Goal: Check status: Check status

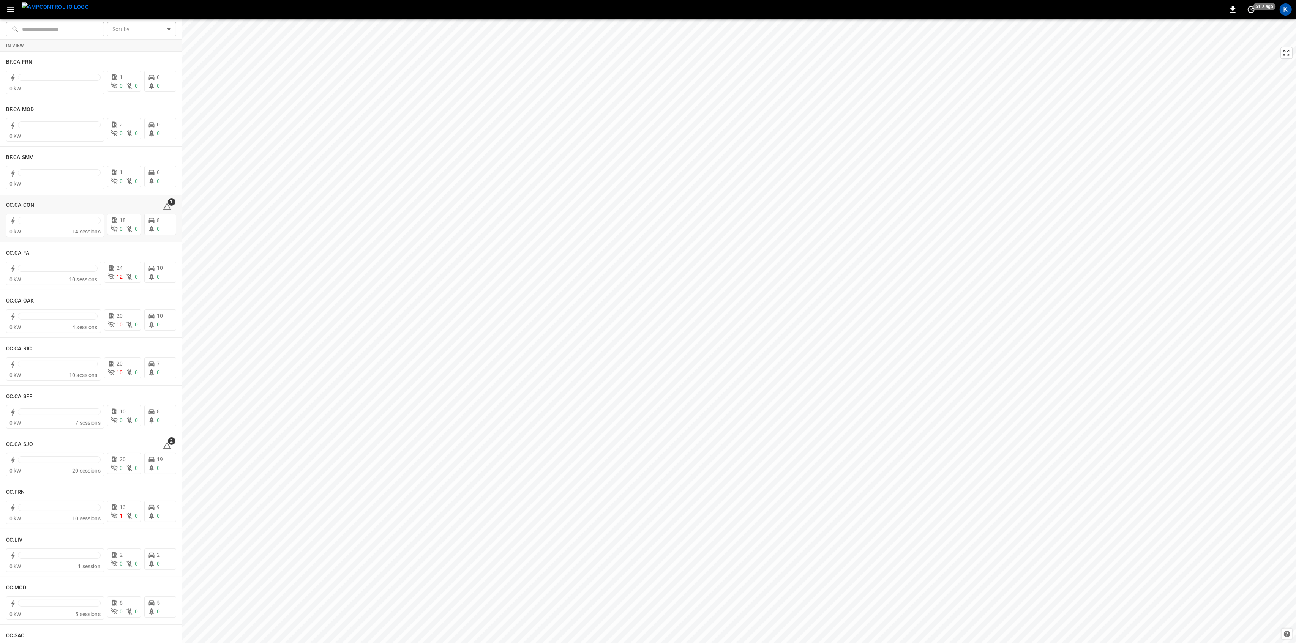
click at [168, 204] on span "1" at bounding box center [172, 202] width 8 height 8
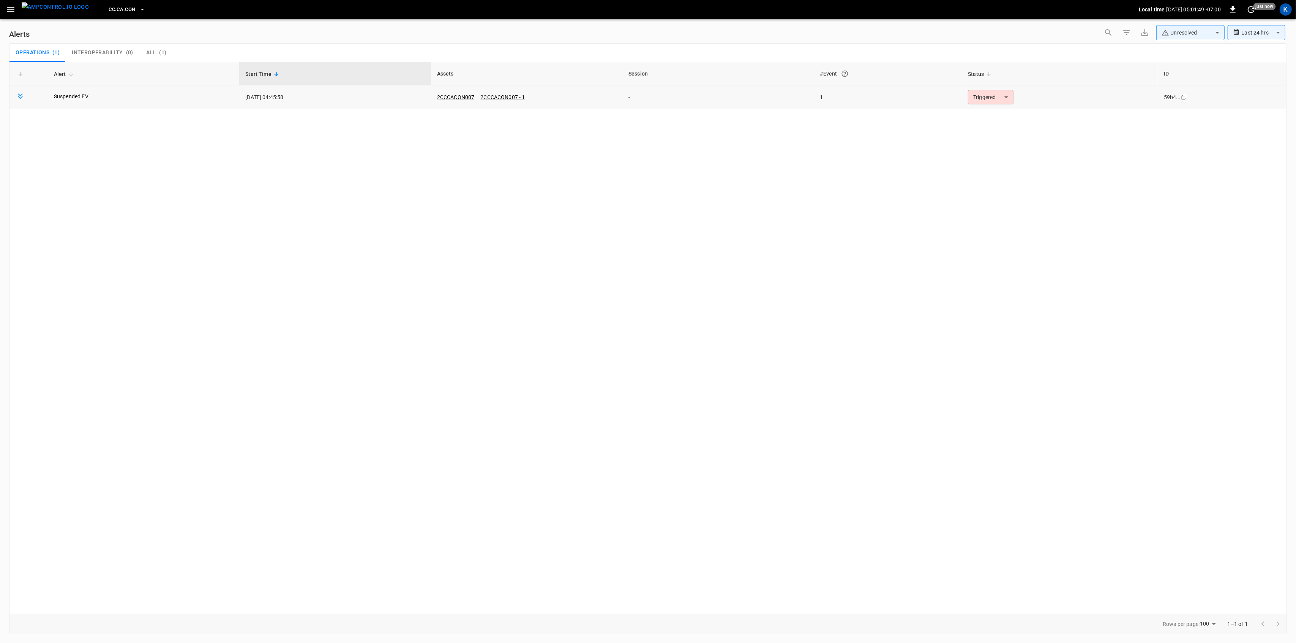
click at [997, 96] on body "**********" at bounding box center [648, 320] width 1296 height 641
click at [986, 115] on li "Resolved" at bounding box center [990, 115] width 48 height 13
click at [6, 15] on button "button" at bounding box center [11, 10] width 16 height 14
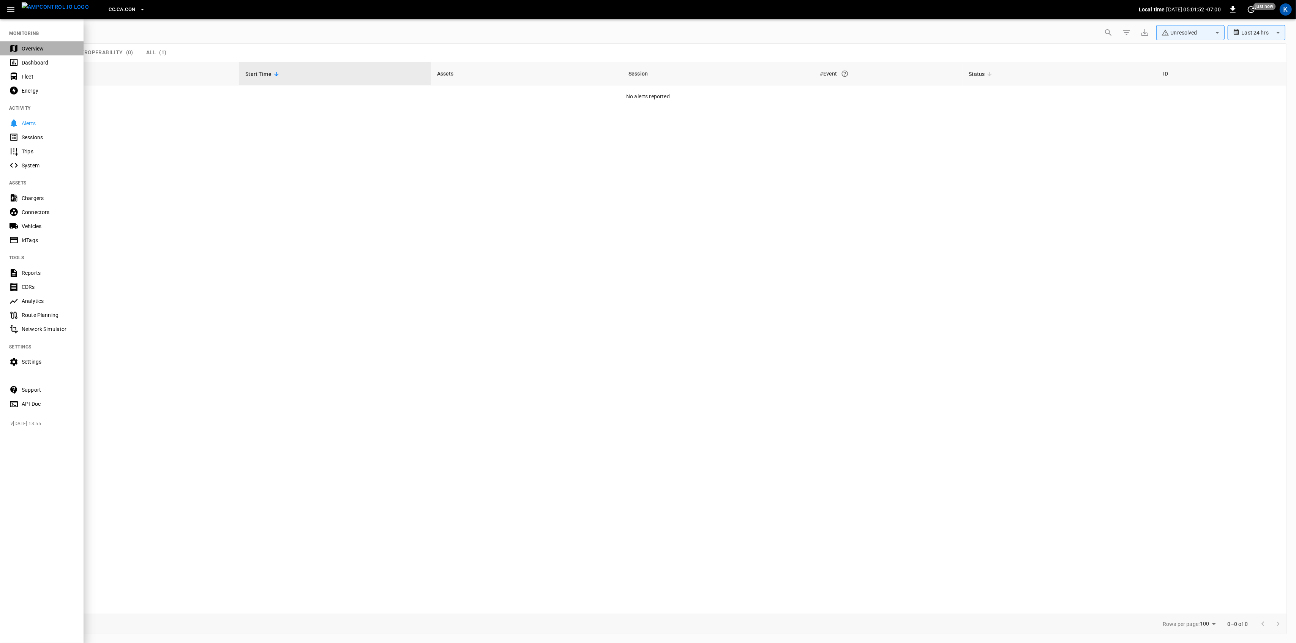
click at [26, 46] on div "Overview" at bounding box center [48, 49] width 53 height 8
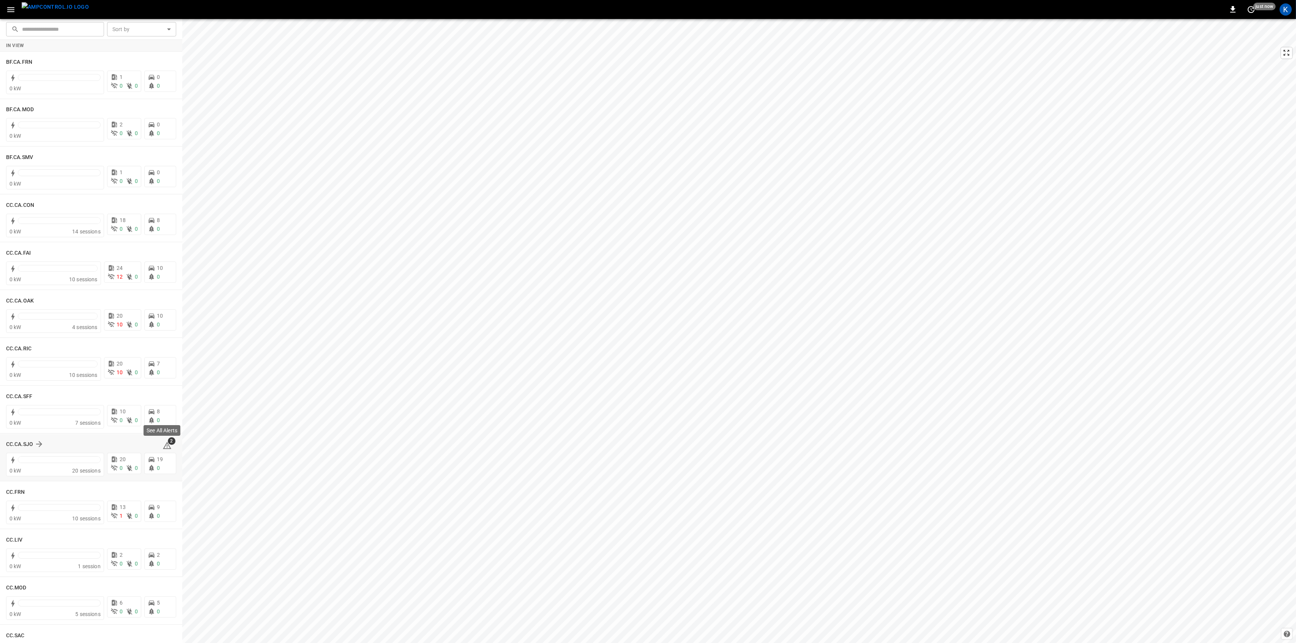
click at [166, 445] on icon at bounding box center [167, 445] width 9 height 9
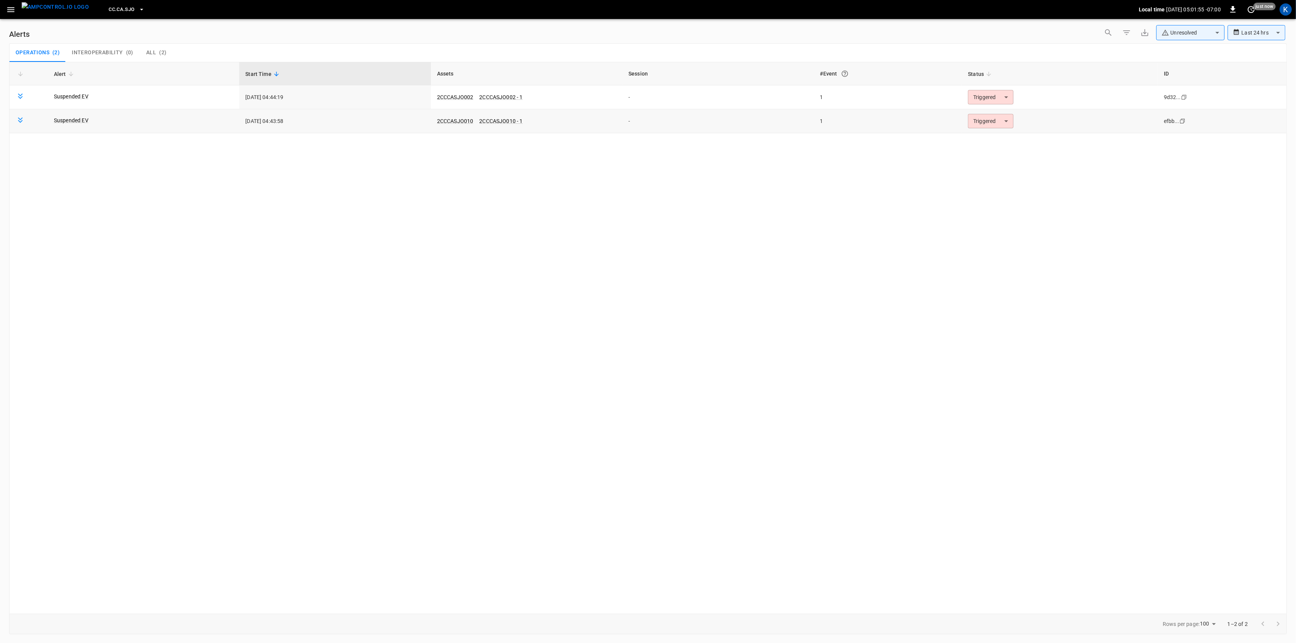
click at [996, 118] on body "**********" at bounding box center [648, 320] width 1296 height 641
click at [994, 141] on li "Resolved" at bounding box center [990, 139] width 48 height 13
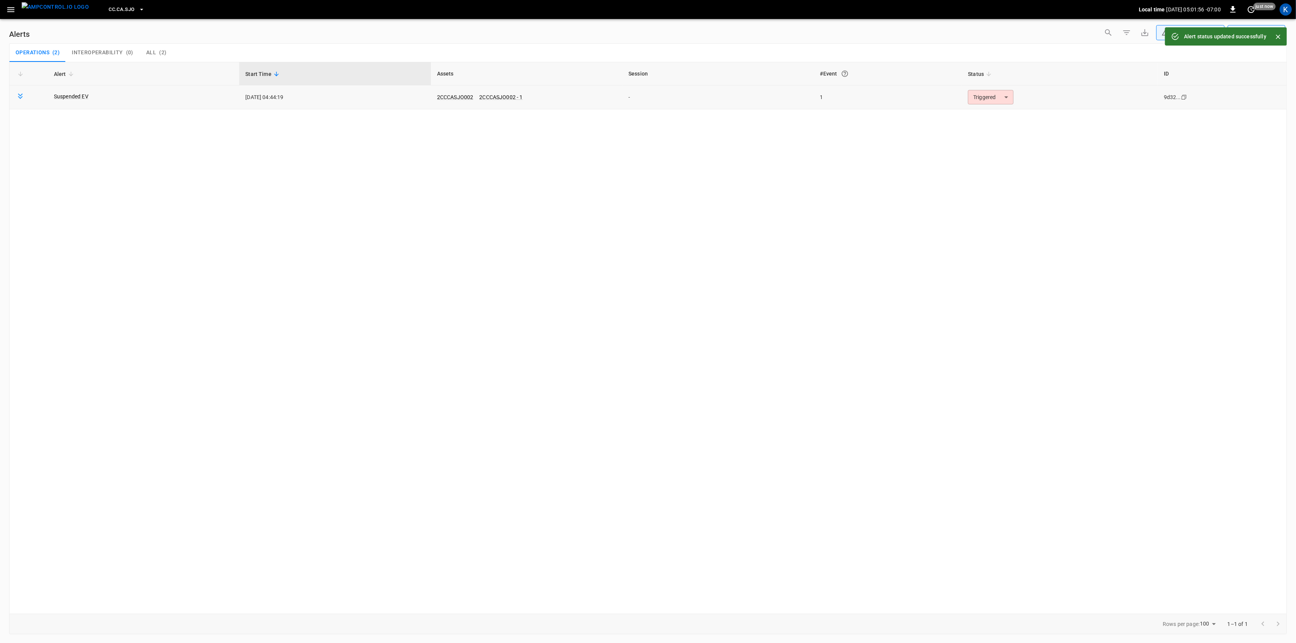
click at [986, 98] on body "**********" at bounding box center [648, 320] width 1296 height 641
click at [985, 115] on li "Resolved" at bounding box center [990, 115] width 48 height 13
click at [8, 5] on icon "button" at bounding box center [10, 9] width 9 height 9
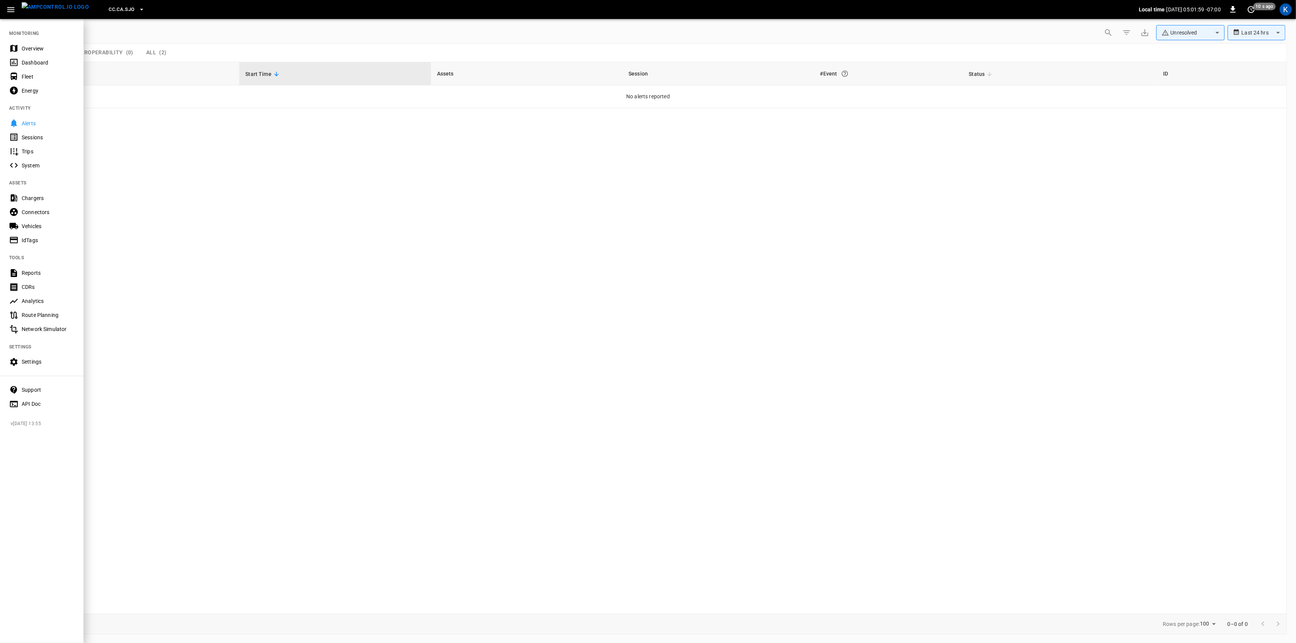
click at [41, 51] on div "Overview" at bounding box center [48, 49] width 53 height 8
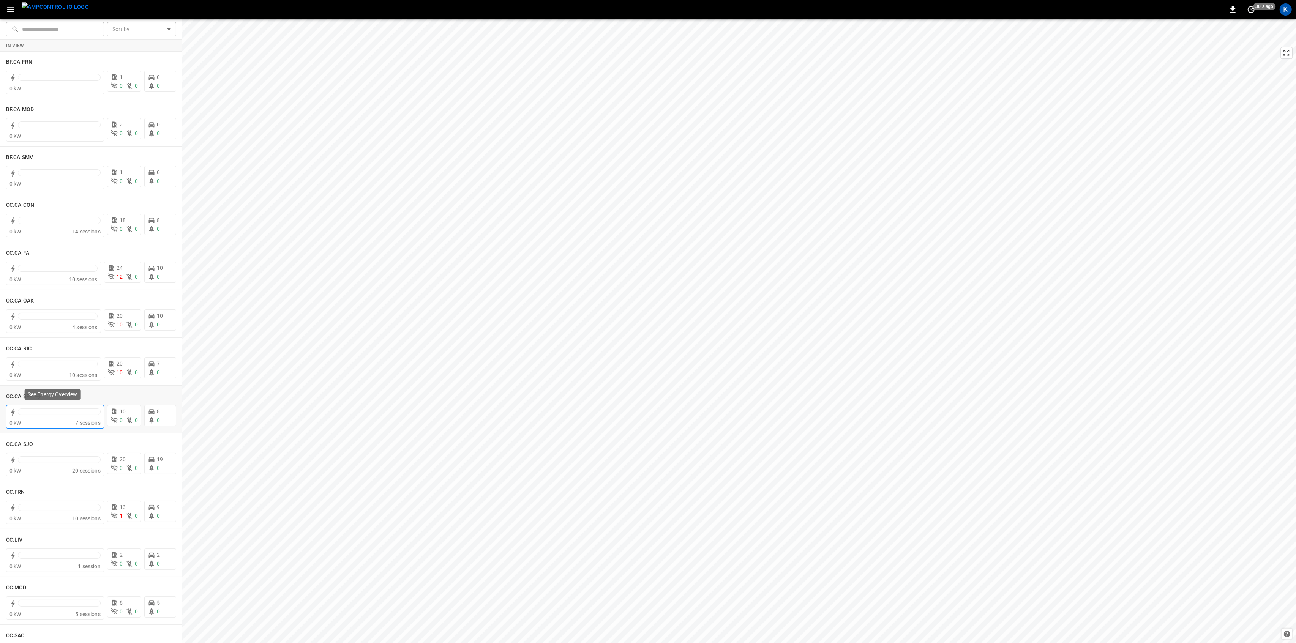
click at [57, 418] on div at bounding box center [59, 414] width 83 height 11
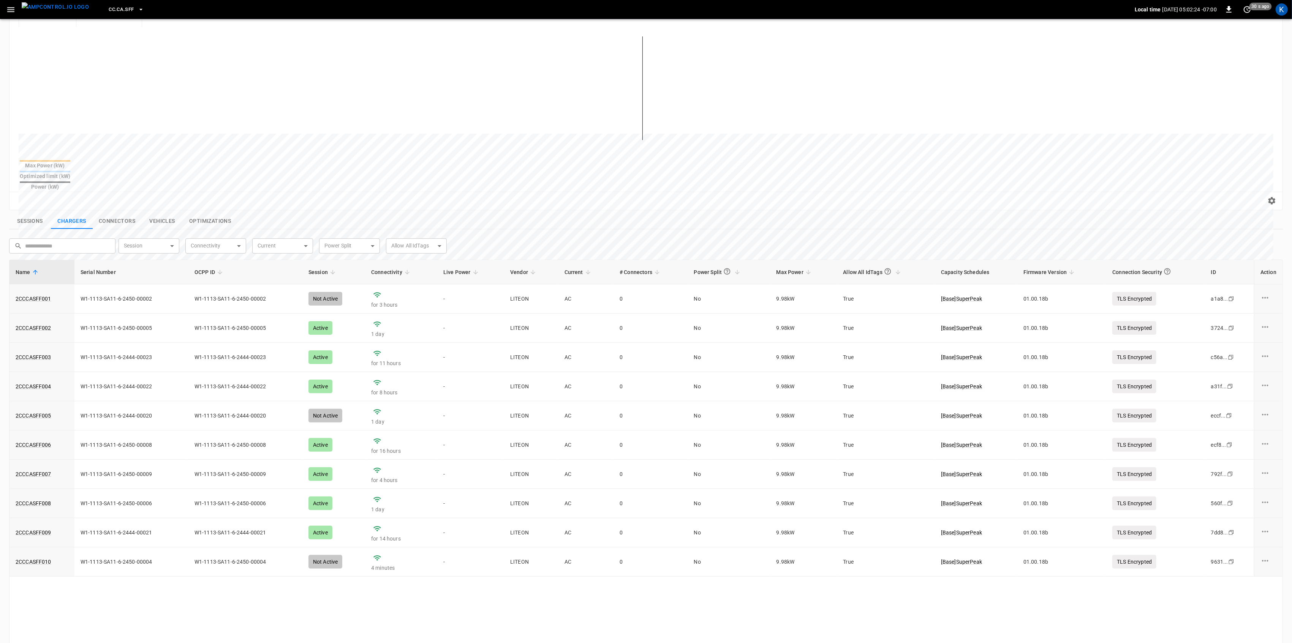
scroll to position [181, 0]
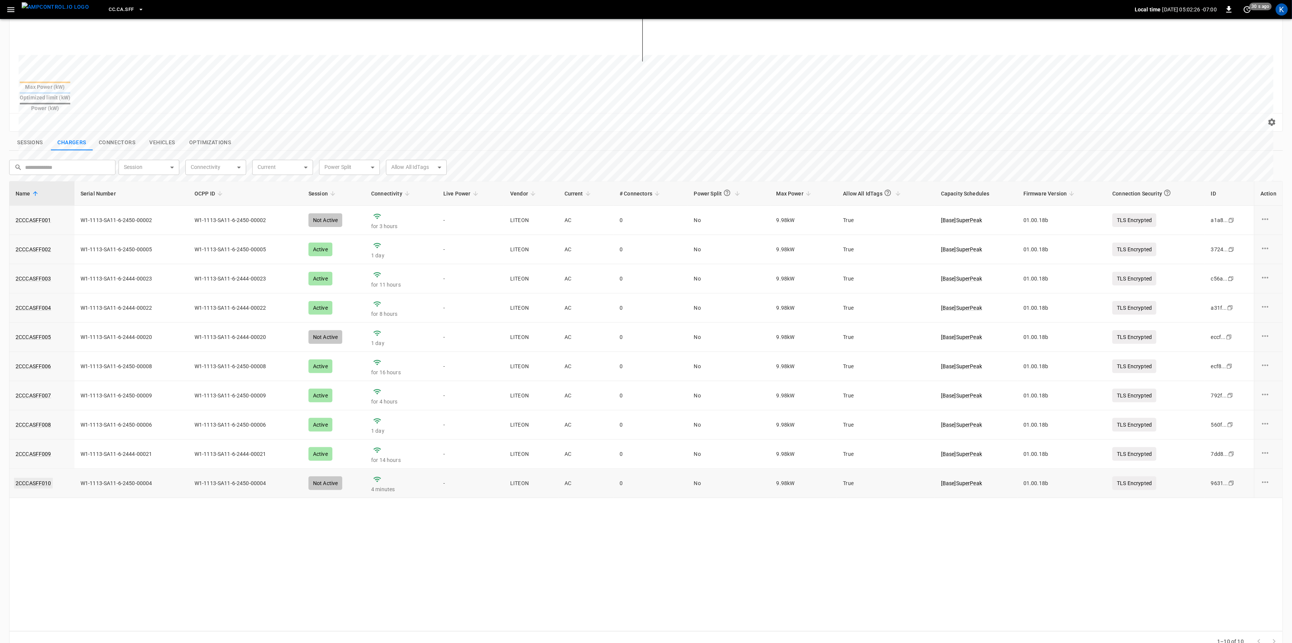
click at [39, 478] on link "2CCCASFF010" at bounding box center [33, 483] width 39 height 11
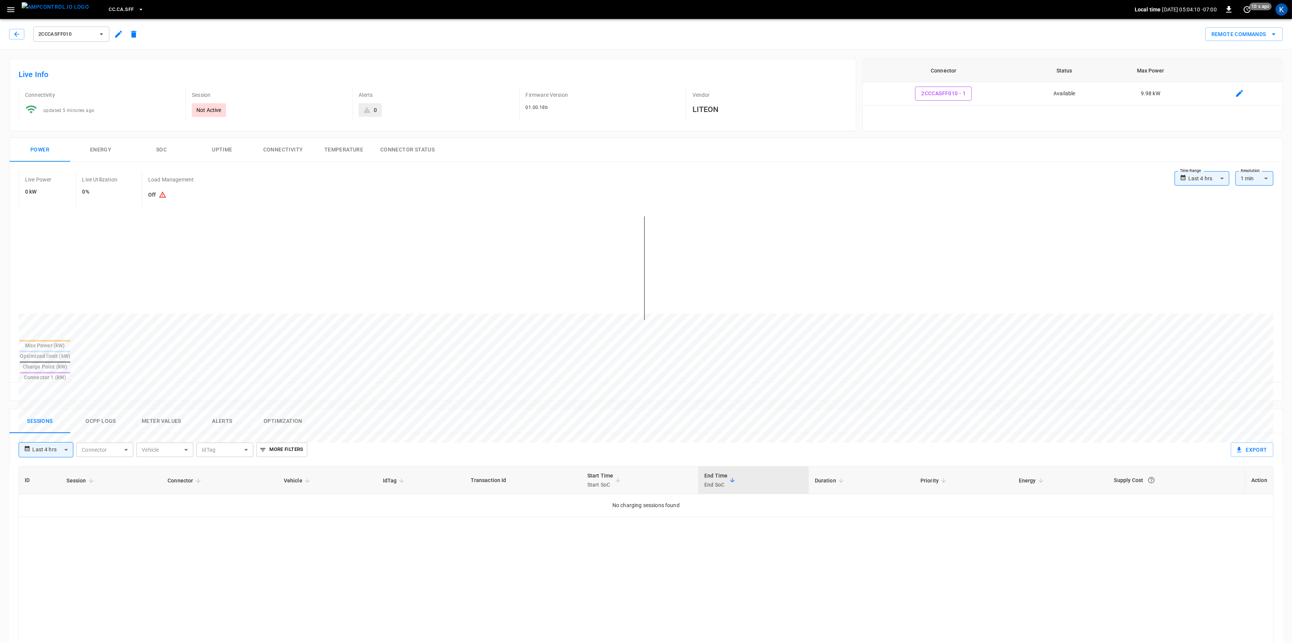
click at [275, 151] on button "Connectivity" at bounding box center [283, 150] width 61 height 24
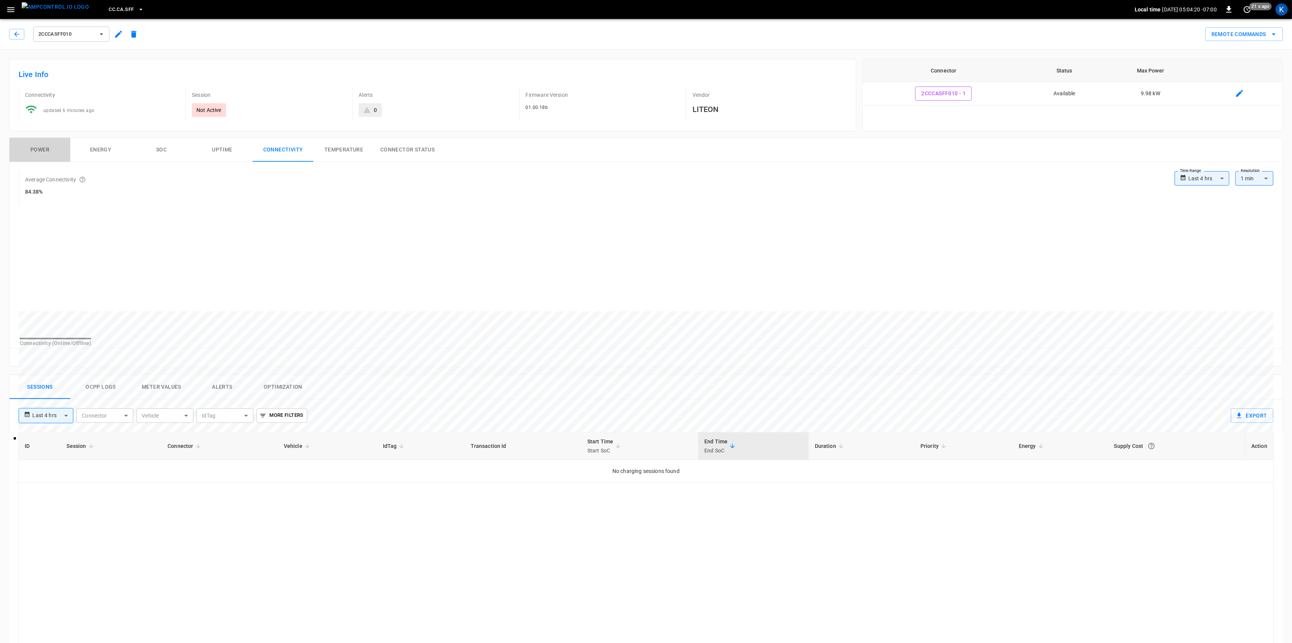
click at [38, 154] on button "Power" at bounding box center [39, 150] width 61 height 24
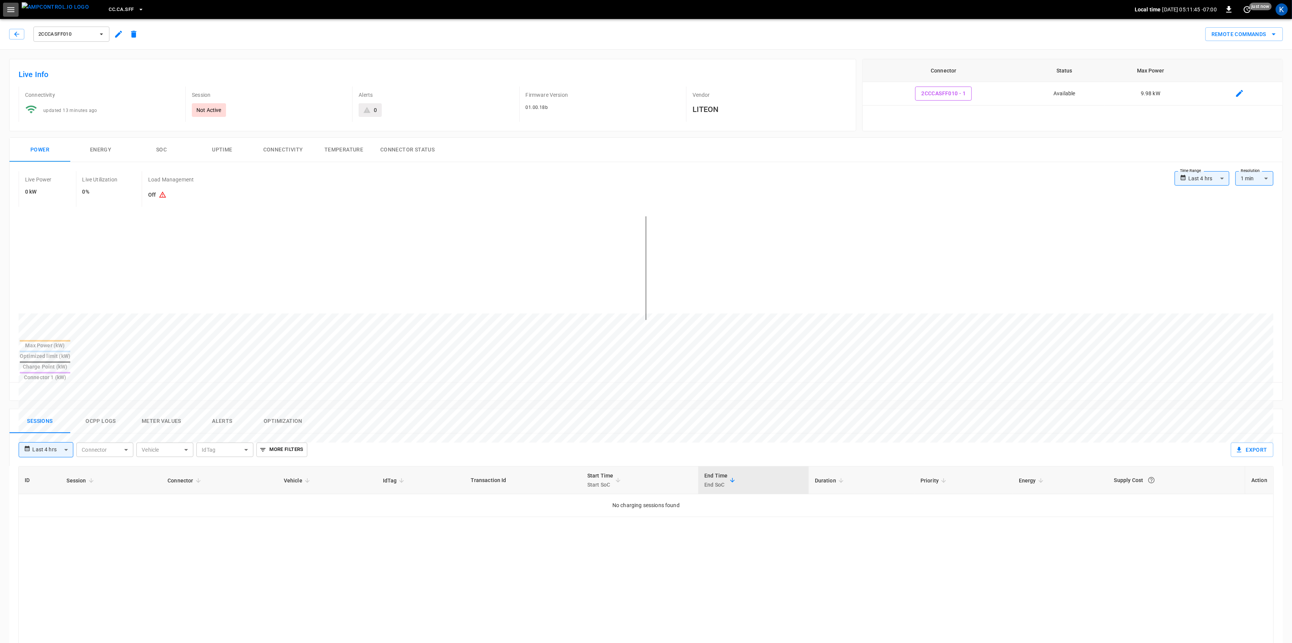
click at [11, 9] on icon "button" at bounding box center [10, 9] width 7 height 5
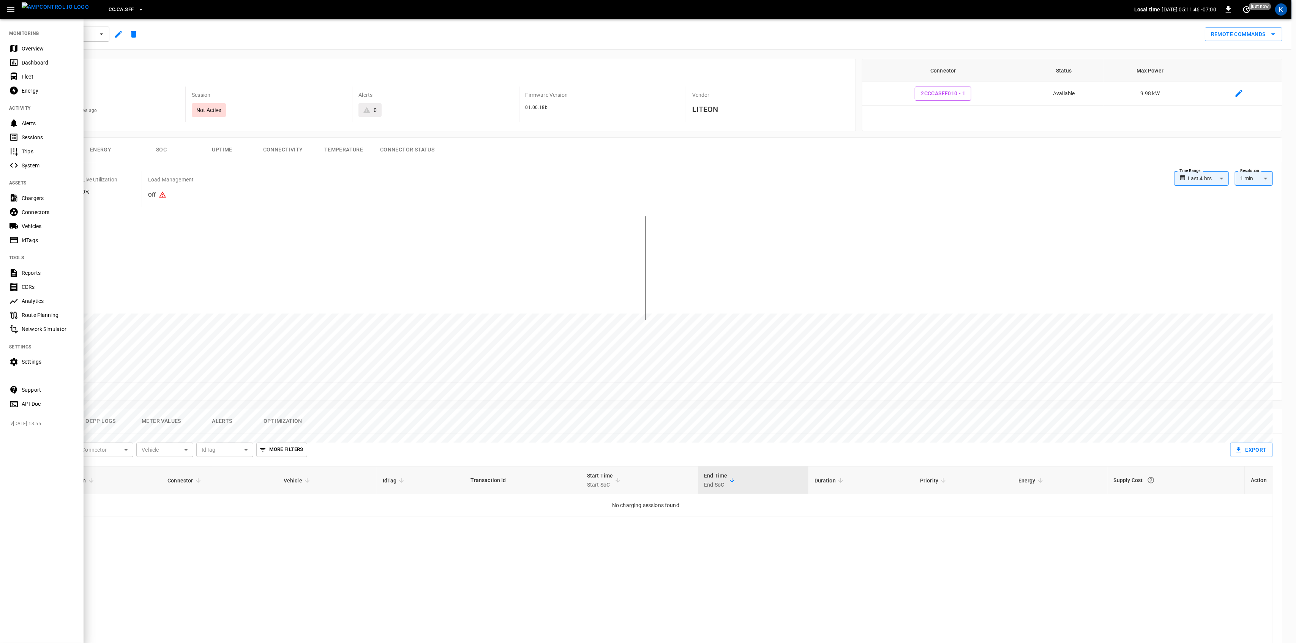
click at [20, 44] on div "Overview" at bounding box center [42, 48] width 84 height 14
